Goal: Book appointment/travel/reservation

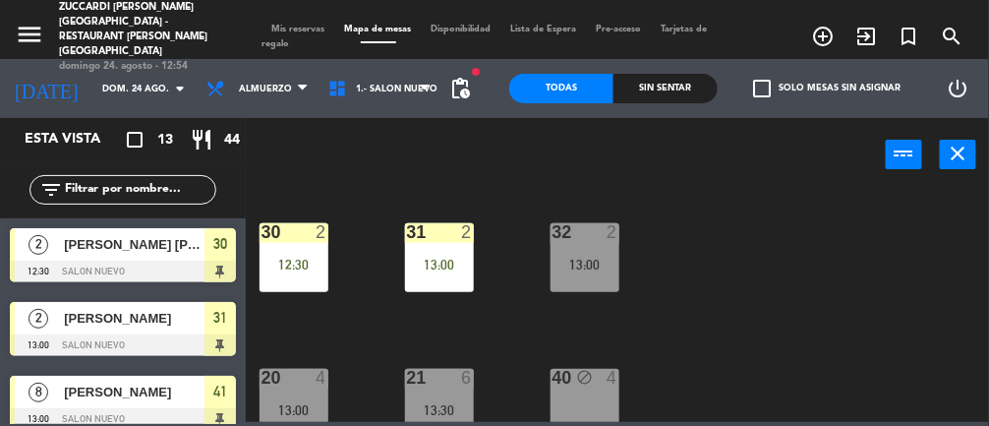
scroll to position [597, 0]
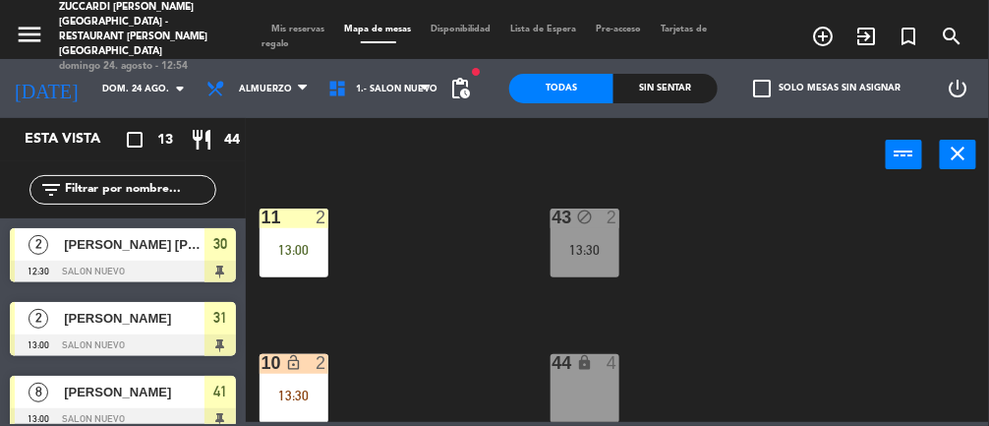
click at [306, 255] on div "13:00" at bounding box center [294, 250] width 69 height 14
click at [799, 332] on div "30 2 12:30 31 2 13:00 32 2 13:00 20 4 13:00 21 6 13:30 40 block 4 13 2 13:00 41…" at bounding box center [623, 305] width 734 height 234
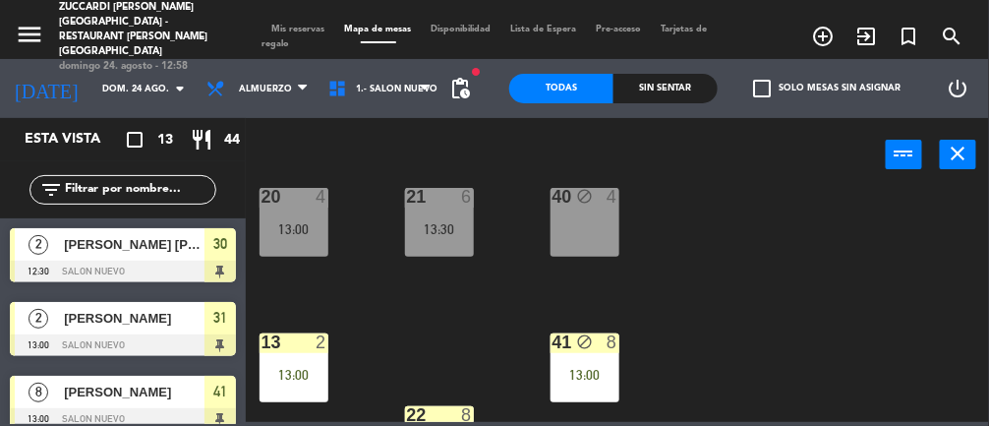
scroll to position [202, 0]
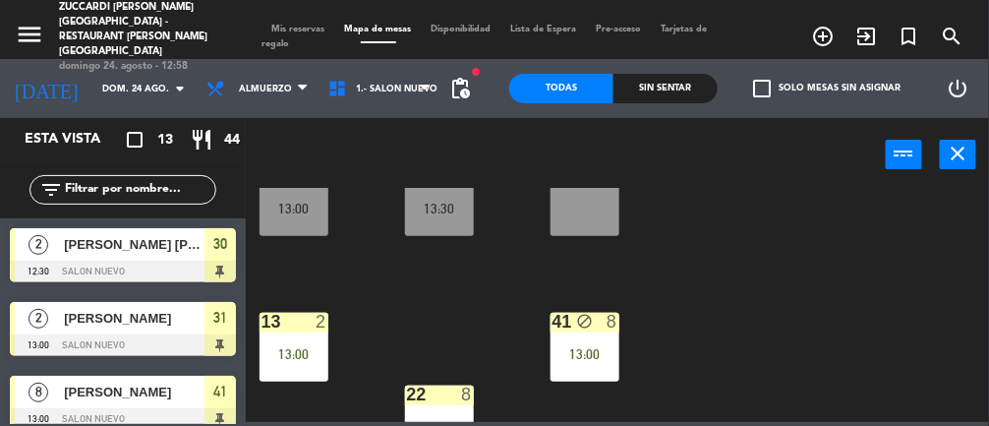
click at [593, 341] on div "41 block 8 13:00" at bounding box center [585, 347] width 69 height 69
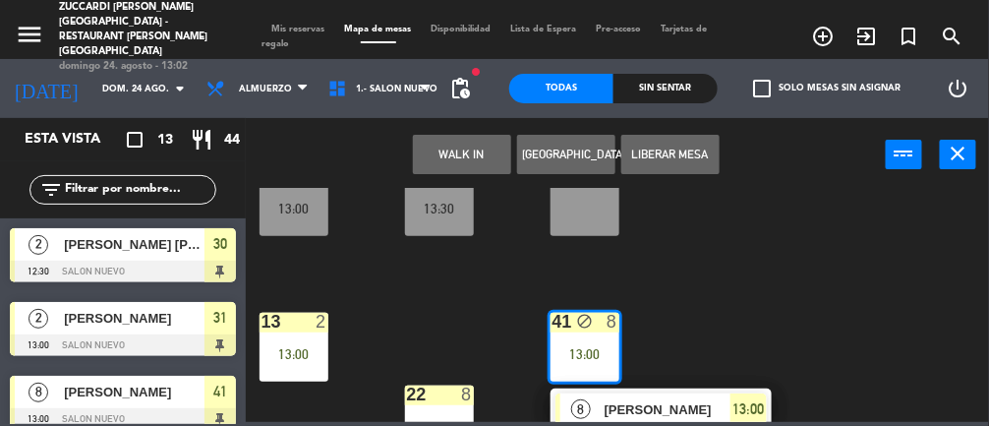
click at [760, 243] on div "30 2 12:30 31 2 13:00 32 2 13:00 20 4 13:00 21 6 13:30 40 block 4 13 2 13:00 41…" at bounding box center [623, 305] width 734 height 234
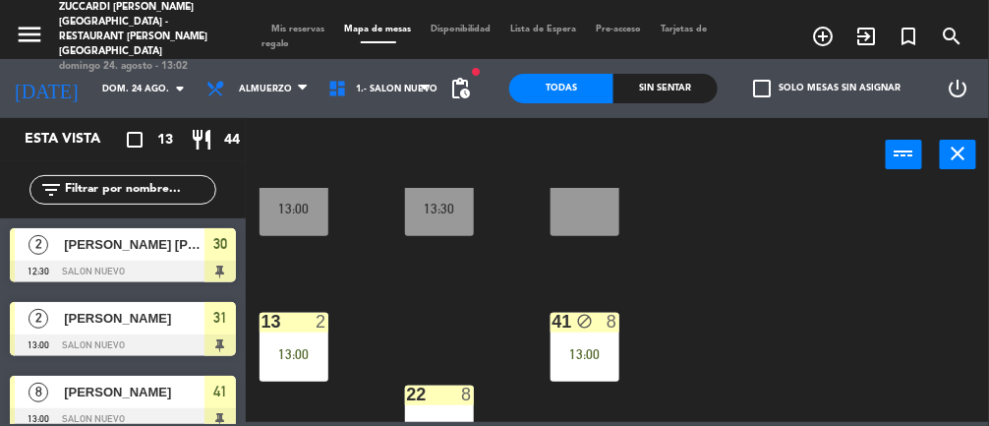
scroll to position [0, 0]
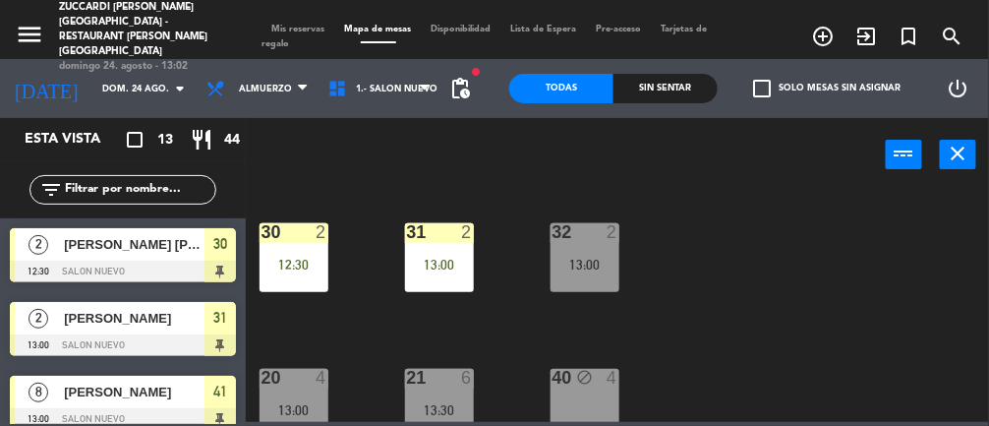
click at [427, 255] on div "31 2 13:00" at bounding box center [439, 257] width 69 height 69
click at [753, 275] on div "30 2 12:30 31 2 13:00 32 2 13:00 20 4 13:00 21 6 13:30 40 block 4 13 2 13:00 41…" at bounding box center [623, 305] width 734 height 234
click at [428, 270] on div "13:00" at bounding box center [439, 265] width 69 height 14
click at [765, 261] on div "30 2 12:30 31 2 13:00 32 2 13:00 20 4 13:00 21 6 13:30 40 block 4 13 2 13:00 41…" at bounding box center [623, 305] width 734 height 234
click at [742, 296] on div "30 2 12:30 31 2 13:00 32 2 13:00 20 4 13:00 21 6 13:30 40 block 4 13 2 13:00 41…" at bounding box center [623, 305] width 734 height 234
